Goal: Check status: Check status

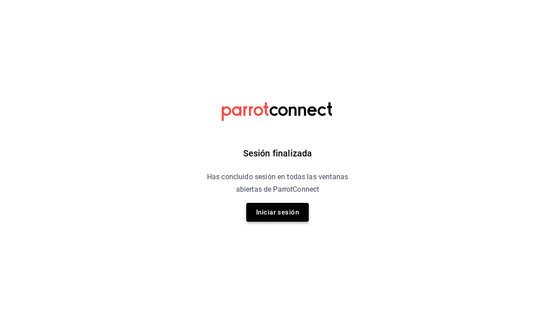
click at [285, 219] on button "Iniciar sesión" at bounding box center [277, 212] width 62 height 19
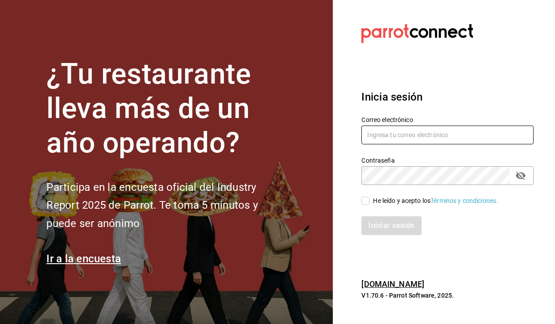
type input "[EMAIL_ADDRESS][DOMAIN_NAME]"
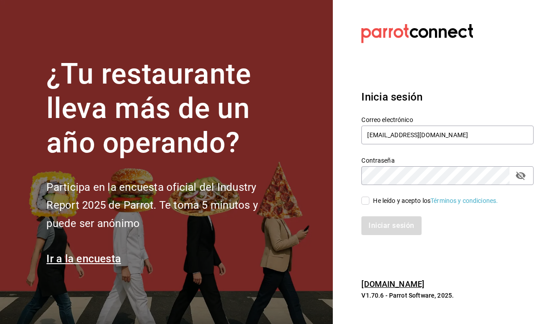
click at [368, 202] on input "He leído y acepto los Términos y condiciones." at bounding box center [366, 200] width 8 height 8
checkbox input "true"
click at [382, 222] on button "Iniciar sesión" at bounding box center [392, 225] width 61 height 19
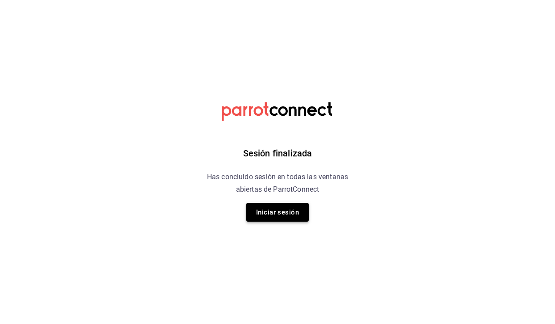
click at [271, 217] on button "Iniciar sesión" at bounding box center [277, 212] width 62 height 19
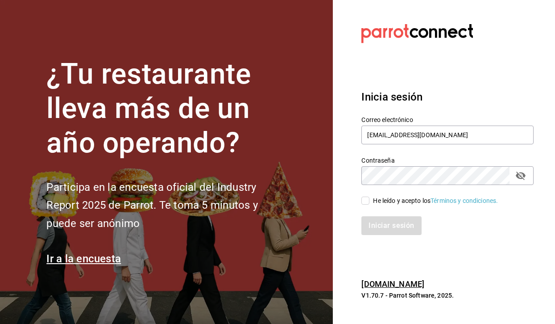
click at [363, 203] on input "He leído y acepto los Términos y condiciones." at bounding box center [366, 200] width 8 height 8
checkbox input "true"
click at [377, 227] on button "Iniciar sesión" at bounding box center [392, 225] width 61 height 19
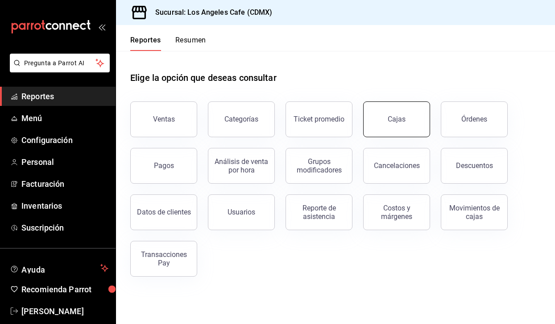
click at [403, 123] on div "Cajas" at bounding box center [397, 119] width 18 height 11
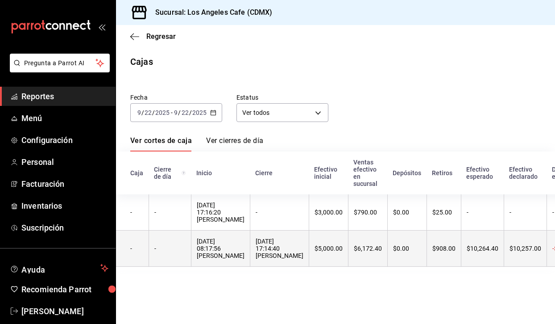
click at [309, 253] on th "$5,000.00" at bounding box center [328, 248] width 39 height 36
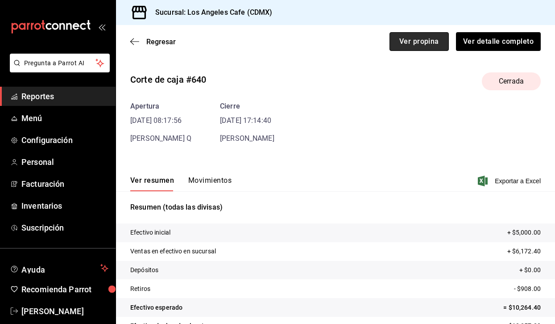
click at [402, 40] on button "Ver propina" at bounding box center [419, 41] width 59 height 19
